Goal: Find specific page/section: Find specific page/section

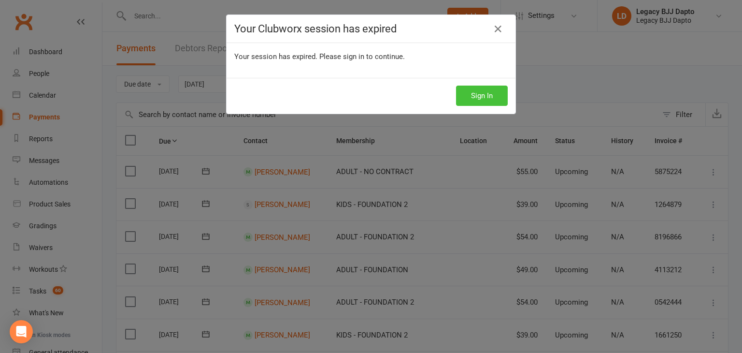
click at [477, 99] on button "Sign In" at bounding box center [482, 96] width 52 height 20
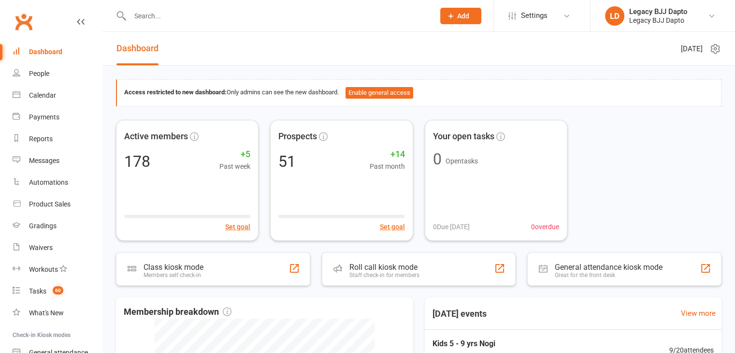
click at [157, 16] on input "text" at bounding box center [277, 16] width 301 height 14
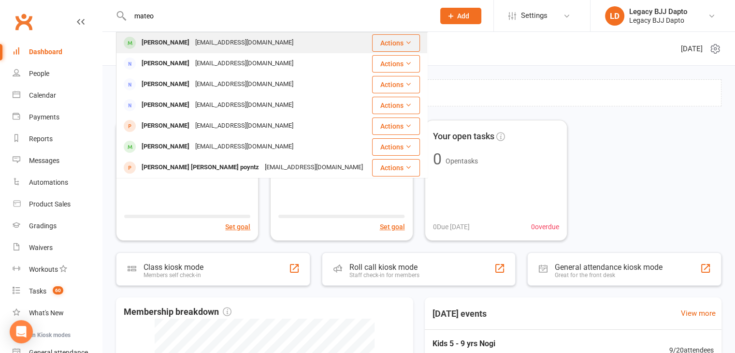
type input "mateo"
click at [159, 43] on div "Mateo Rios" at bounding box center [166, 43] width 54 height 14
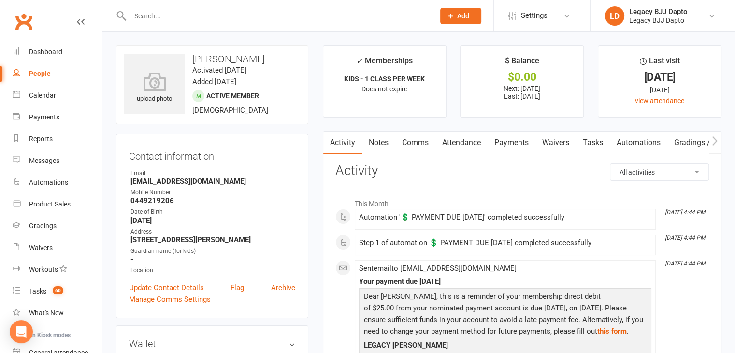
click at [509, 143] on link "Payments" at bounding box center [512, 142] width 48 height 22
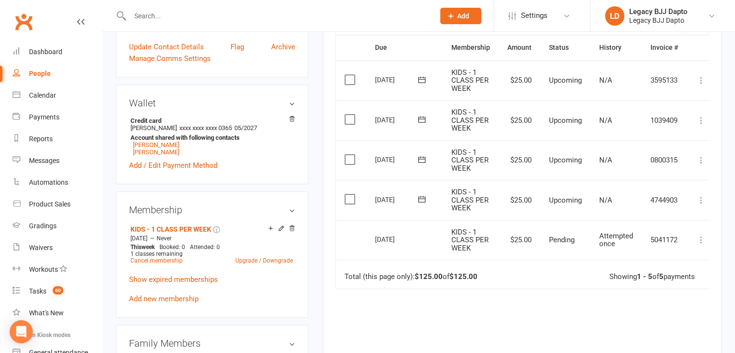
scroll to position [241, 0]
